Goal: Task Accomplishment & Management: Complete application form

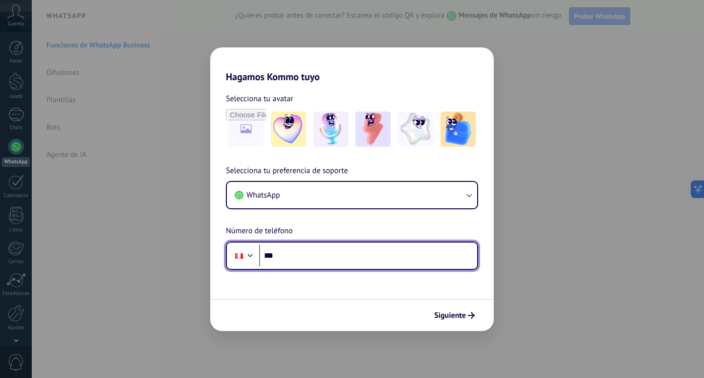
click at [322, 256] on input "***" at bounding box center [368, 255] width 218 height 22
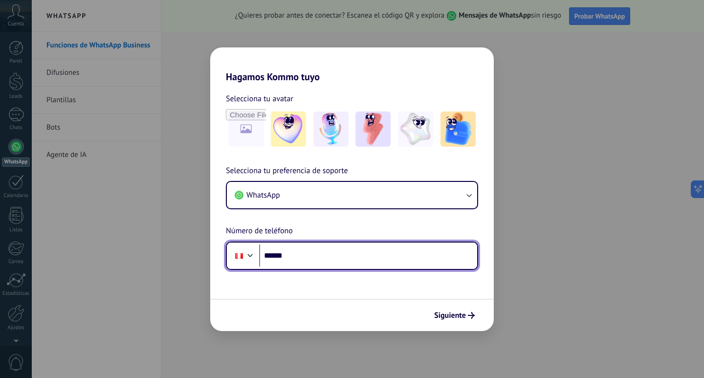
click at [321, 258] on input "******" at bounding box center [368, 255] width 218 height 22
type input "**********"
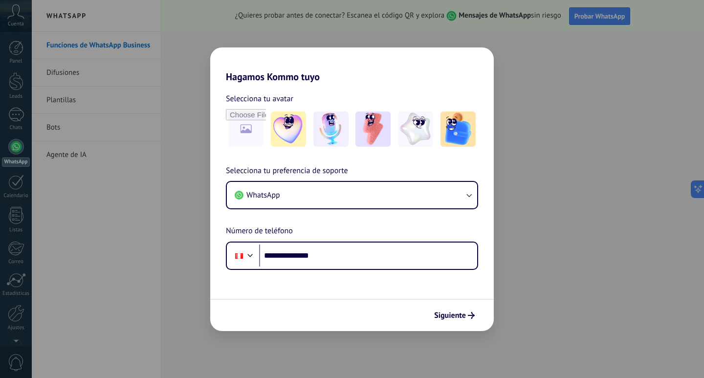
drag, startPoint x: 496, startPoint y: 303, endPoint x: 467, endPoint y: 324, distance: 36.1
click at [488, 313] on div "**********" at bounding box center [352, 189] width 704 height 378
click at [455, 321] on button "Siguiente" at bounding box center [453, 315] width 49 height 17
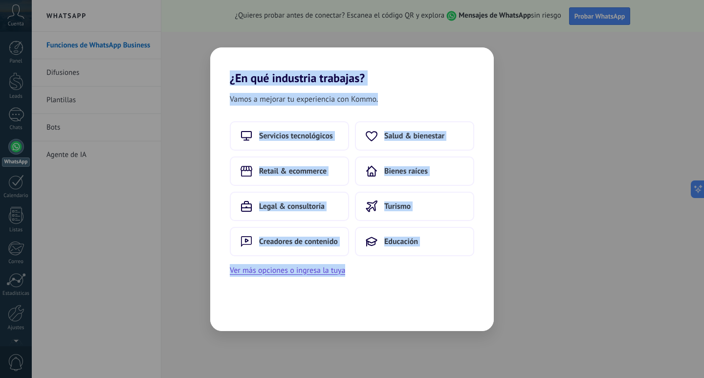
click at [409, 75] on h2 "¿En qué industria trabajas?" at bounding box center [351, 66] width 283 height 38
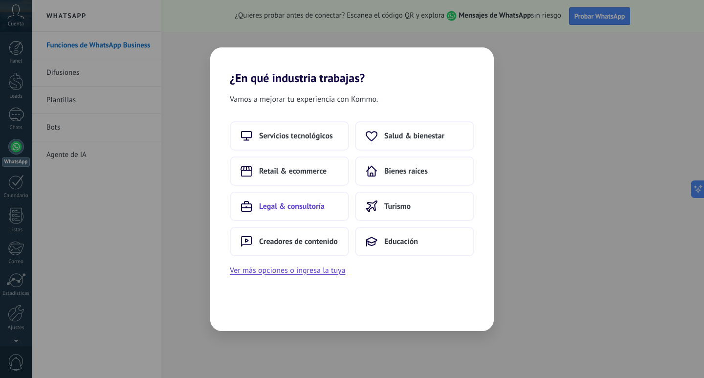
click at [286, 208] on span "Legal & consultoría" at bounding box center [291, 206] width 65 height 10
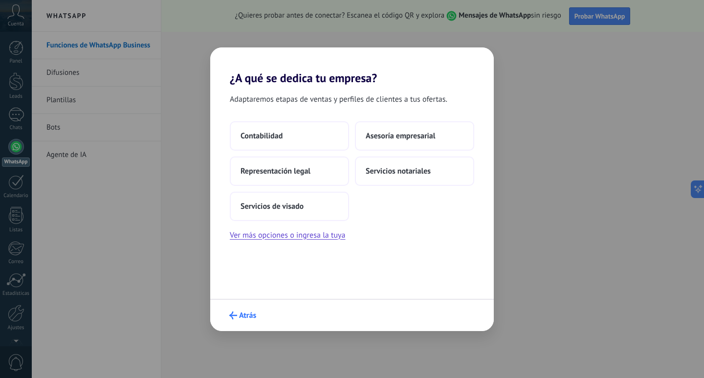
click at [230, 316] on icon "submit" at bounding box center [233, 315] width 8 height 8
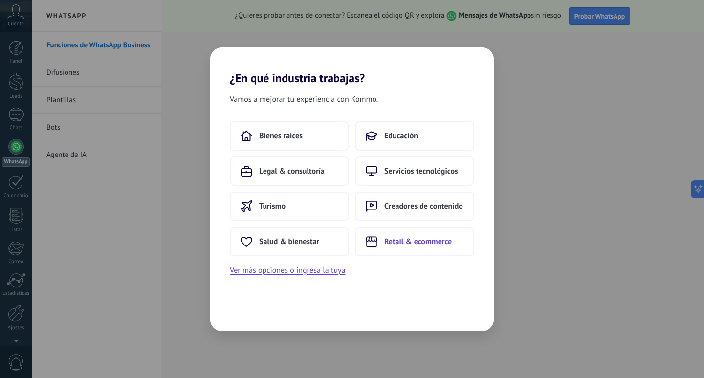
click at [373, 243] on icon at bounding box center [371, 241] width 12 height 11
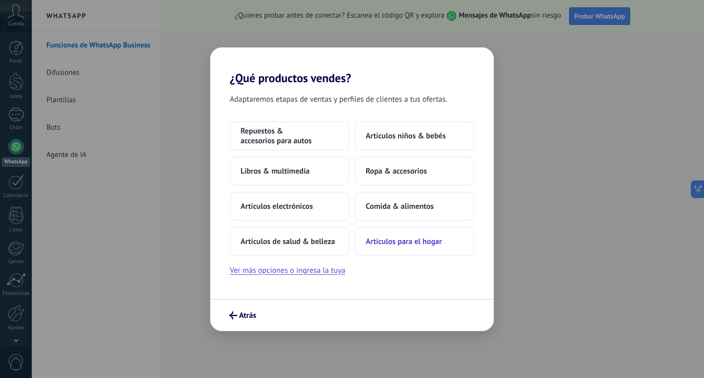
click at [422, 254] on button "Artículos para el hogar" at bounding box center [414, 241] width 119 height 29
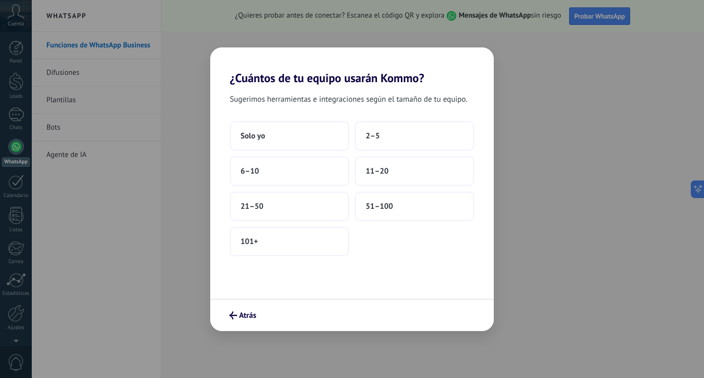
click at [242, 325] on div "Atrás" at bounding box center [351, 315] width 283 height 32
click at [244, 321] on button "Atrás" at bounding box center [243, 315] width 36 height 17
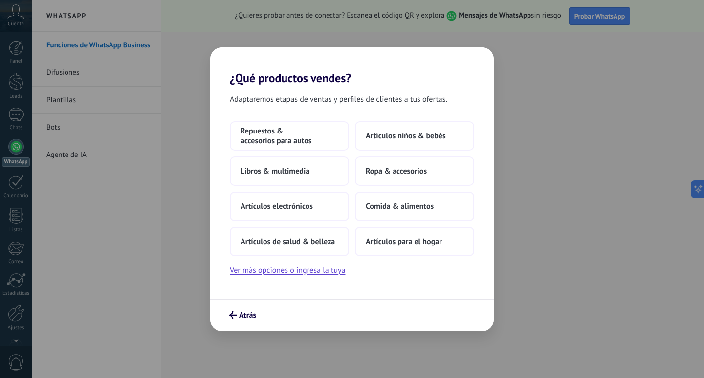
drag, startPoint x: 393, startPoint y: 239, endPoint x: 379, endPoint y: 271, distance: 35.0
click at [379, 271] on div "Repuestos & accesorios para autos Artículos niños & bebés Libros & multimedia R…" at bounding box center [351, 198] width 283 height 155
click at [418, 215] on button "Comida & alimentos" at bounding box center [414, 206] width 119 height 29
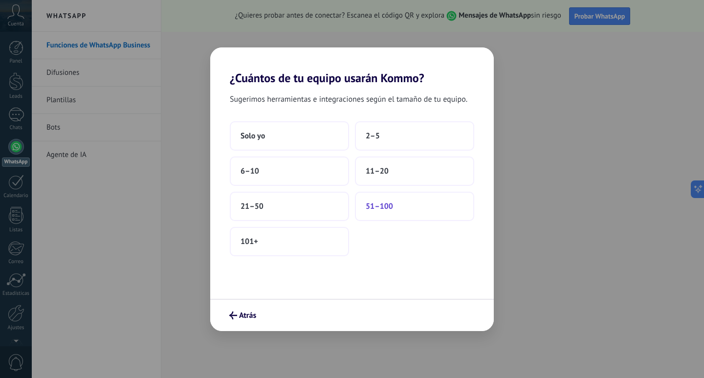
click at [386, 204] on span "51–100" at bounding box center [378, 206] width 27 height 10
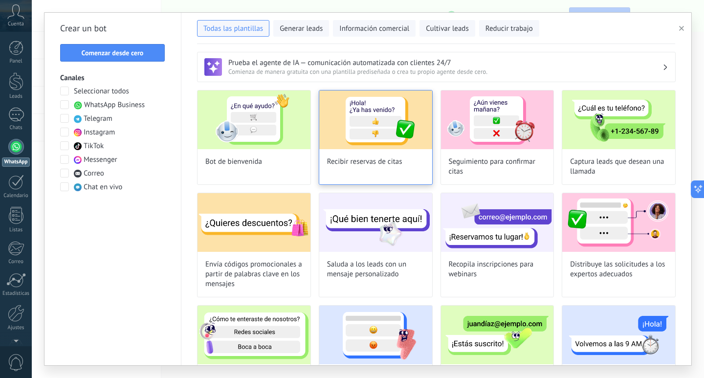
click at [418, 119] on img at bounding box center [375, 119] width 113 height 59
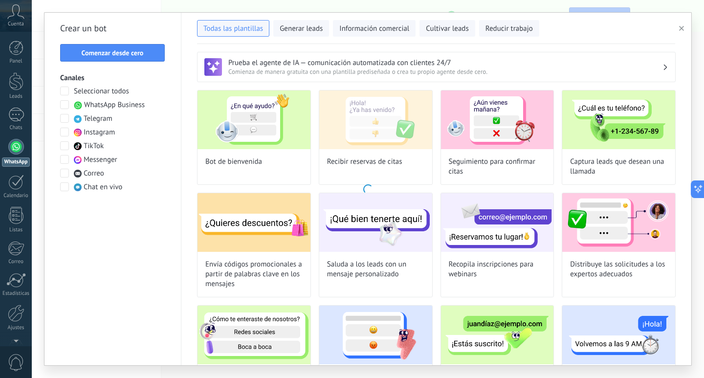
type input "**********"
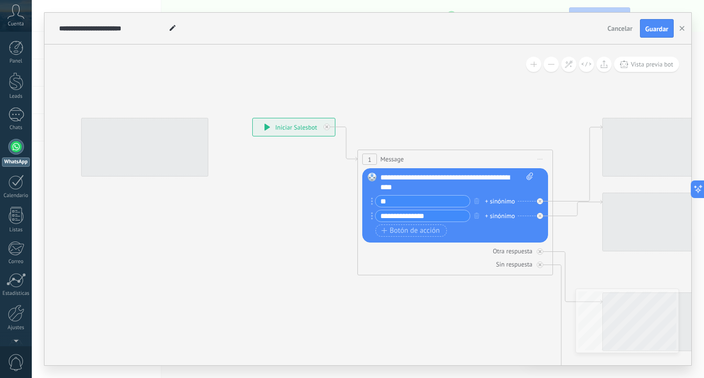
click at [284, 119] on div "**********" at bounding box center [294, 127] width 82 height 18
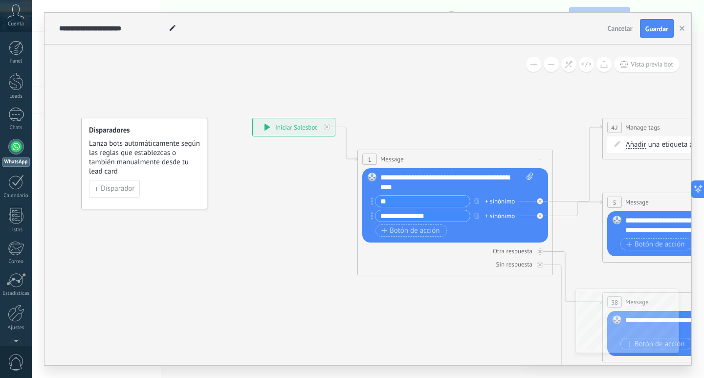
click at [301, 129] on div "**********" at bounding box center [294, 127] width 82 height 18
click at [671, 24] on button "Guardar" at bounding box center [657, 28] width 34 height 19
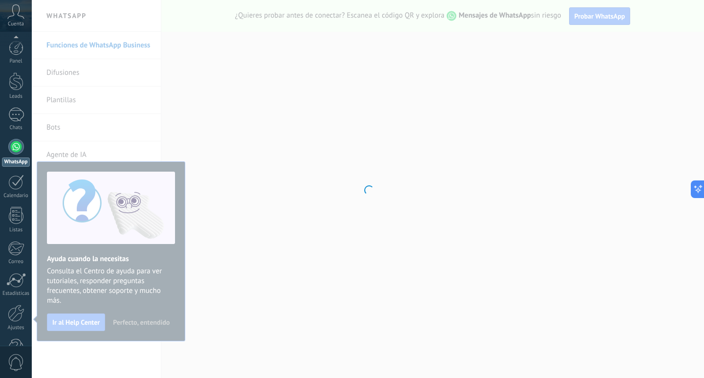
scroll to position [29, 0]
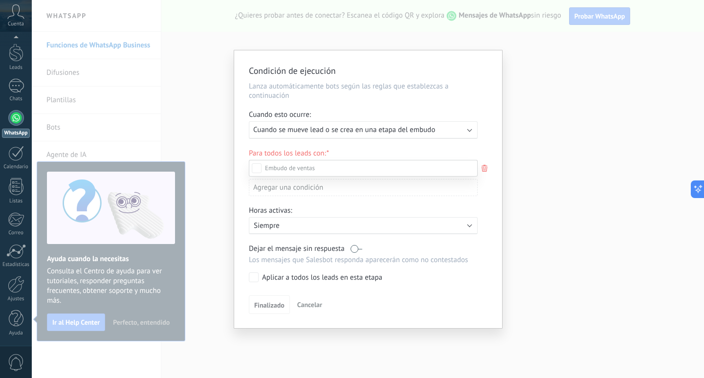
click at [0, 0] on div "Nueva consulta" at bounding box center [0, 0] width 0 height 0
click at [0, 0] on label "Nueva consulta" at bounding box center [0, 0] width 0 height 0
click at [0, 0] on div "Leads Entrantes" at bounding box center [0, 0] width 0 height 0
click at [255, 280] on div "Leads Entrantes Nueva consulta Cualificado Cotización enviada Pedido creado Ped…" at bounding box center [363, 268] width 229 height 216
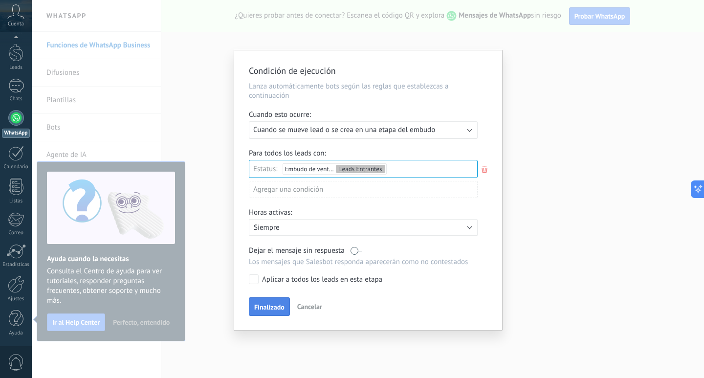
click at [267, 302] on button "Finalizado" at bounding box center [269, 306] width 41 height 19
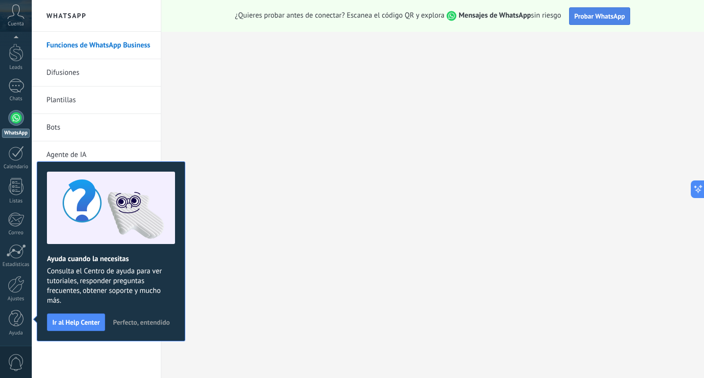
click at [578, 21] on button "Probar WhatsApp" at bounding box center [600, 16] width 62 height 18
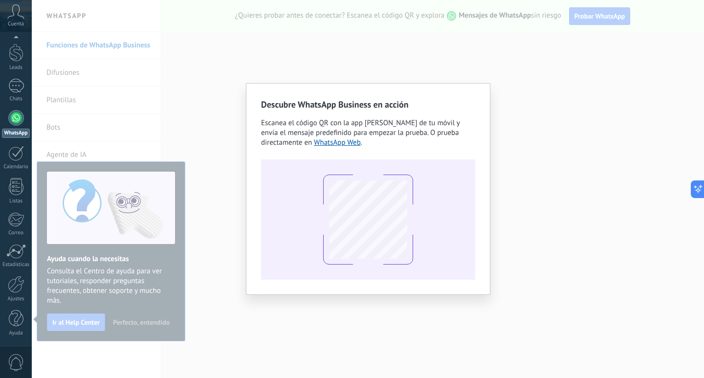
click at [508, 76] on div "Descubre WhatsApp Business en acción Escanea el código QR con la app [PERSON_NA…" at bounding box center [368, 189] width 672 height 378
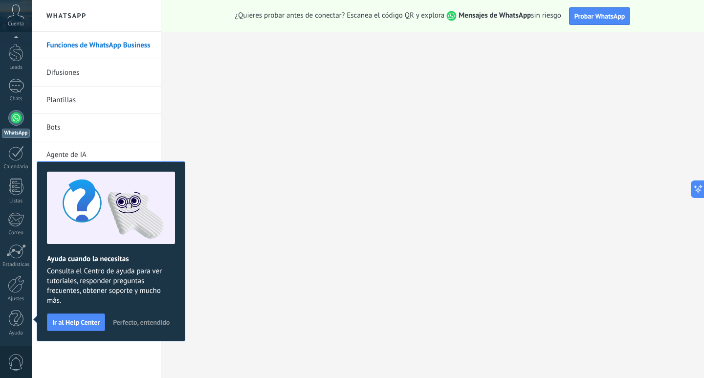
click at [20, 122] on div at bounding box center [16, 118] width 16 height 16
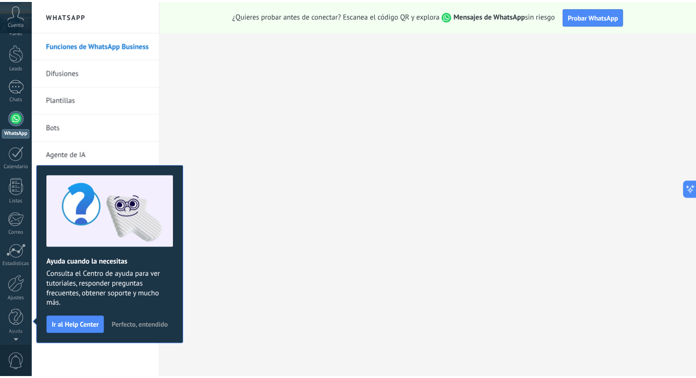
scroll to position [0, 0]
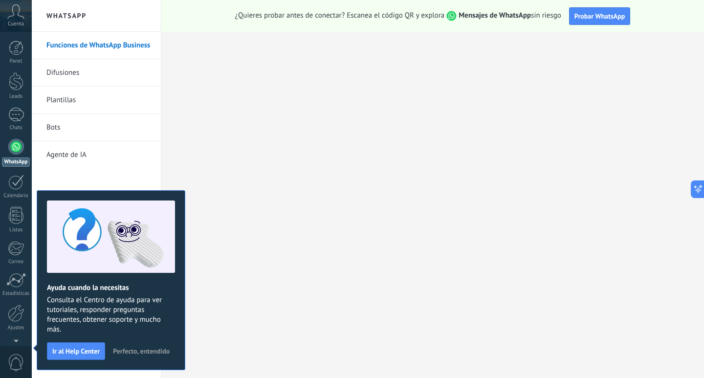
click at [12, 138] on div "Panel Leads Chats WhatsApp Clientes" at bounding box center [16, 208] width 32 height 334
click at [15, 144] on div at bounding box center [16, 147] width 16 height 16
click at [16, 144] on div at bounding box center [16, 147] width 16 height 16
click at [70, 131] on link "Bots" at bounding box center [98, 127] width 105 height 27
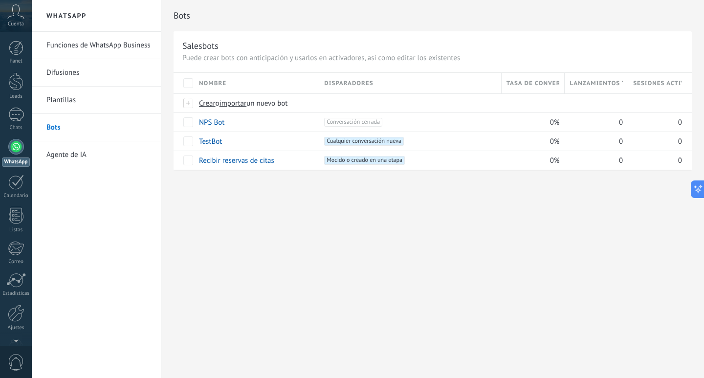
click at [27, 143] on link "WhatsApp" at bounding box center [16, 153] width 32 height 28
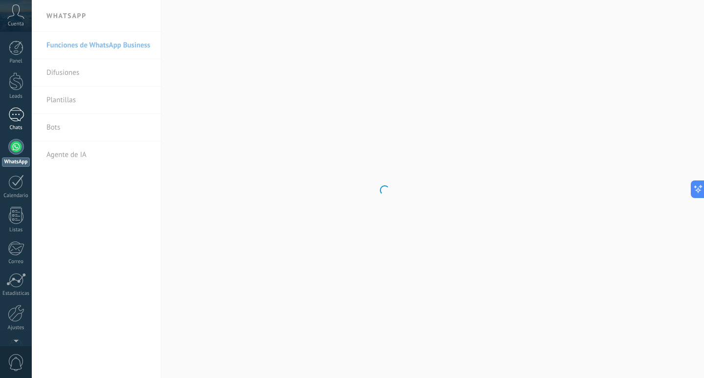
click at [25, 118] on link "Chats" at bounding box center [16, 118] width 32 height 23
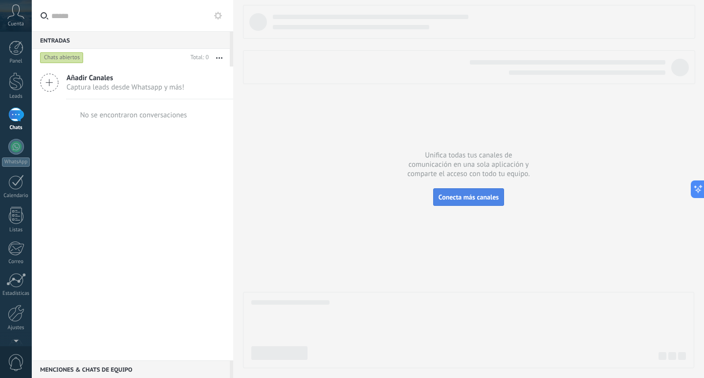
click at [456, 204] on button "Conecta más canales" at bounding box center [468, 197] width 71 height 18
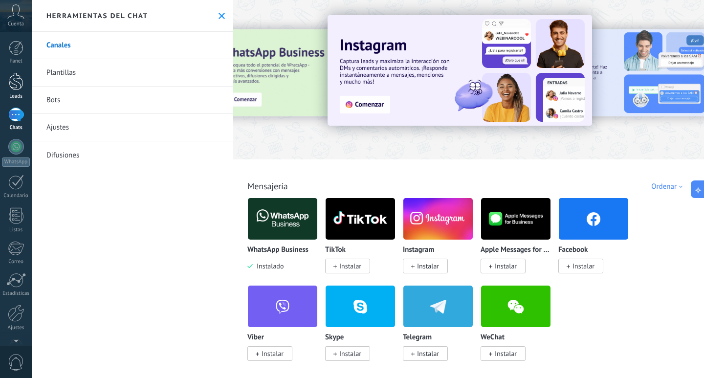
click at [13, 77] on div at bounding box center [16, 81] width 15 height 18
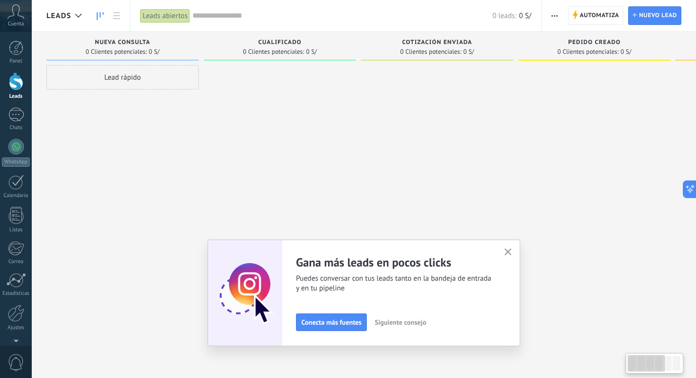
click at [519, 255] on div "Gana más leads en pocos clicks Puedes conversar con tus leads tanto en la bande…" at bounding box center [364, 292] width 313 height 107
click at [518, 254] on div "Gana más leads en pocos clicks Puedes conversar con tus leads tanto en la bande…" at bounding box center [364, 292] width 313 height 107
click at [515, 254] on button "button" at bounding box center [508, 252] width 12 height 13
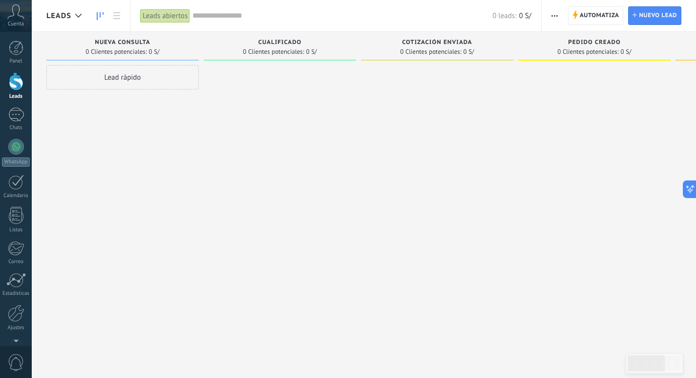
click at [147, 87] on div "Lead rápido" at bounding box center [122, 77] width 152 height 24
click at [146, 81] on div "Lead rápido" at bounding box center [122, 77] width 152 height 24
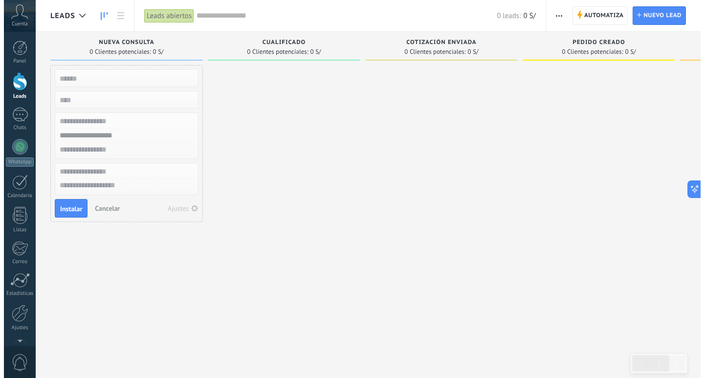
scroll to position [170, 0]
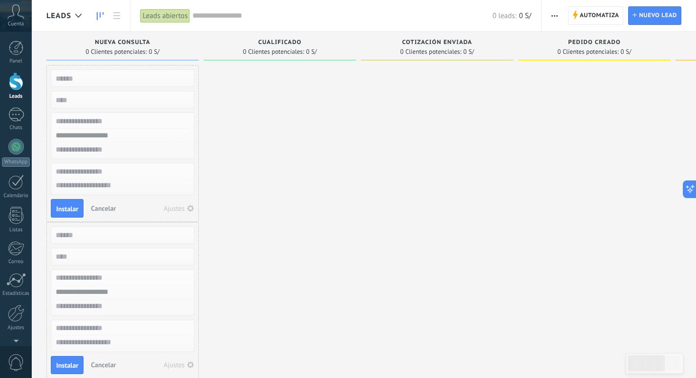
click at [386, 167] on div at bounding box center [437, 223] width 152 height 316
click at [27, 112] on link "Chats" at bounding box center [16, 118] width 32 height 23
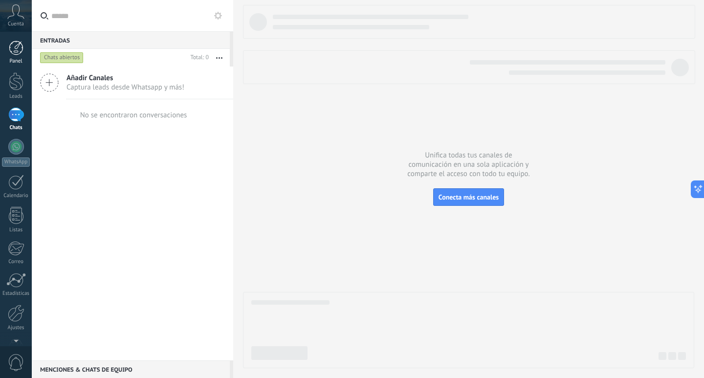
click at [21, 55] on link "Panel" at bounding box center [16, 53] width 32 height 24
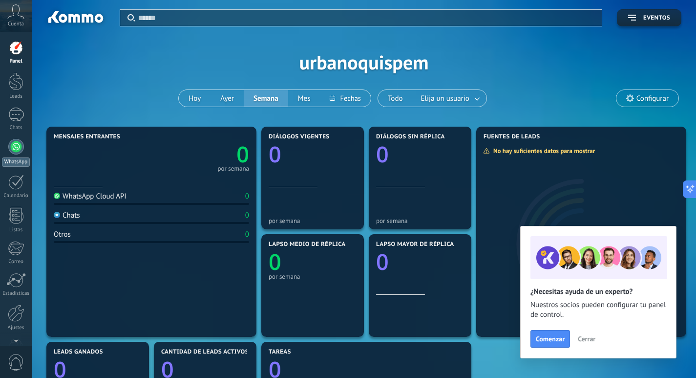
click at [16, 148] on div at bounding box center [16, 147] width 16 height 16
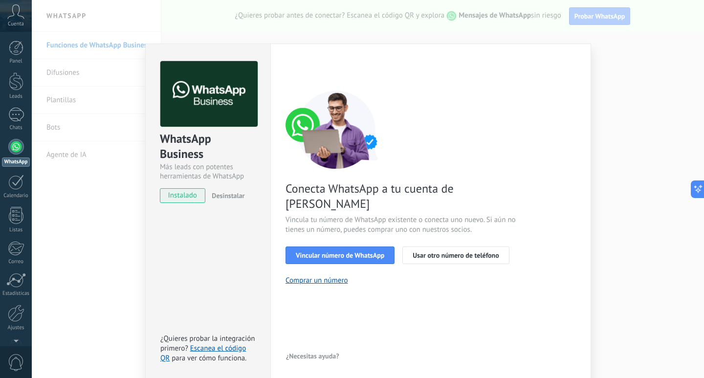
click at [187, 196] on span "instalado" at bounding box center [182, 195] width 44 height 15
click at [430, 252] on span "Usar otro número de teléfono" at bounding box center [455, 255] width 86 height 7
drag, startPoint x: 215, startPoint y: 197, endPoint x: 238, endPoint y: 302, distance: 107.5
click at [181, 301] on div "WhatsApp Business Más leads con potentes herramientas de WhatsApp instalado Des…" at bounding box center [207, 211] width 125 height 337
click at [64, 270] on div "WhatsApp Business Más leads con potentes herramientas de WhatsApp instalado Des…" at bounding box center [368, 189] width 672 height 378
